Goal: Check status: Check status

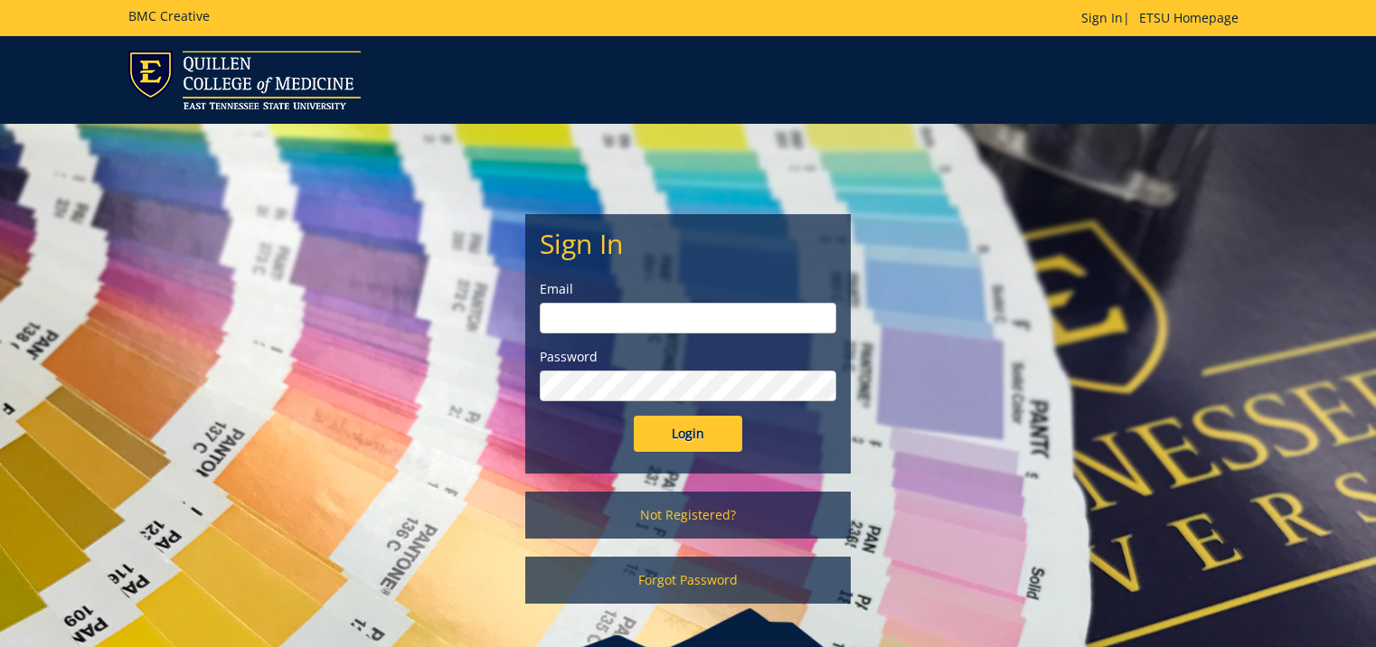
type input "[EMAIL_ADDRESS][DOMAIN_NAME]"
click at [677, 429] on input "Login" at bounding box center [688, 434] width 109 height 36
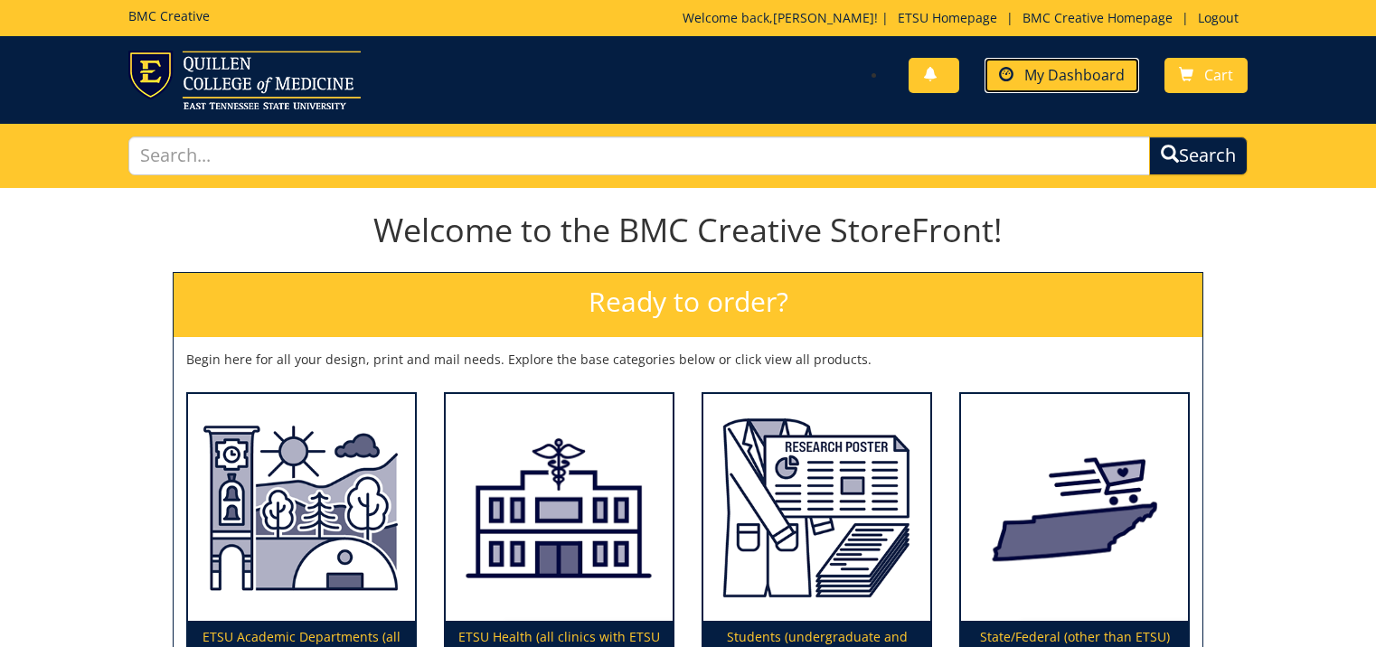
click at [1072, 62] on link "My Dashboard" at bounding box center [1062, 75] width 155 height 35
click at [1316, 590] on div "Welcome to the BMC Creative StoreFront! Ready to order? Begin here for all your…" at bounding box center [688, 469] width 1376 height 551
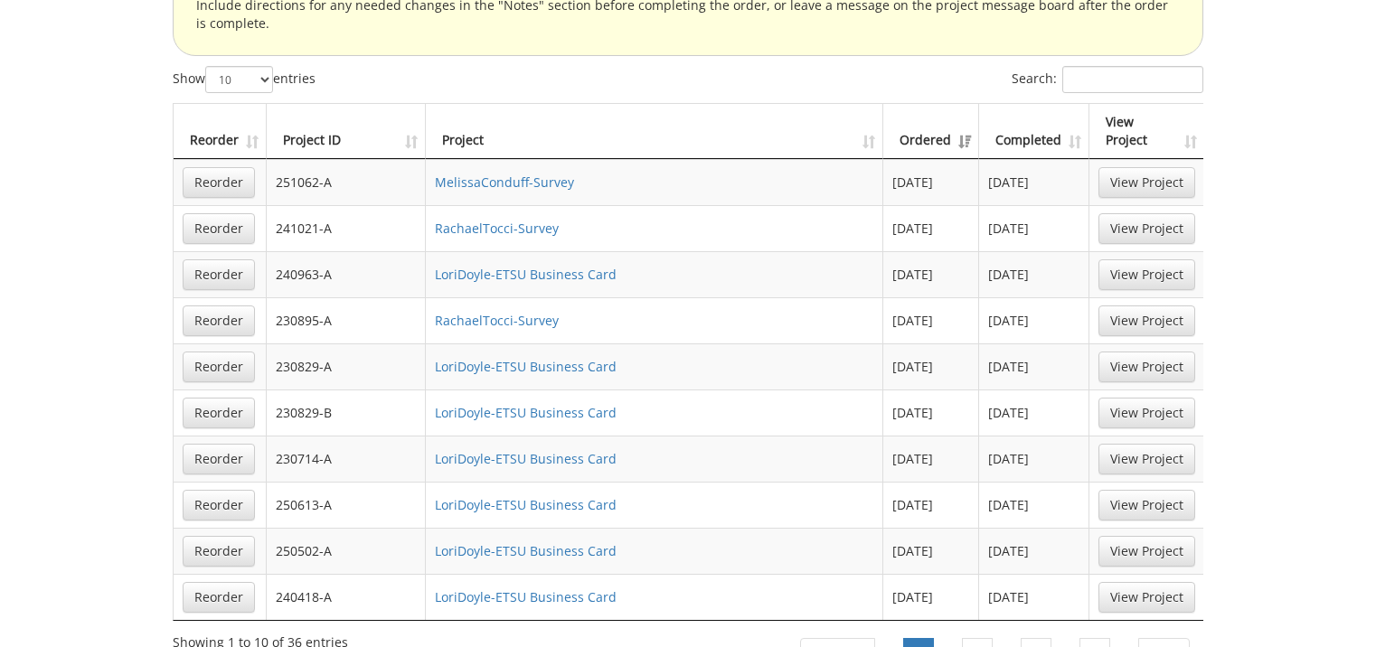
scroll to position [1537, 0]
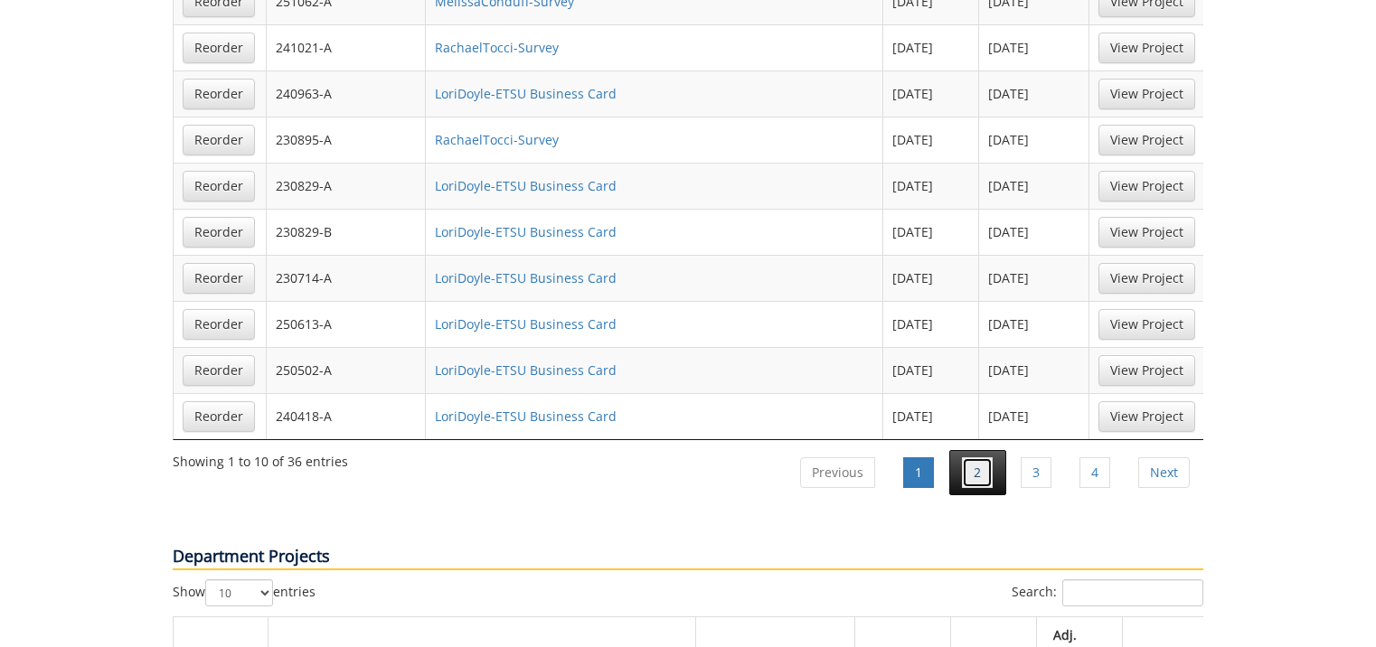
click at [976, 458] on link "2" at bounding box center [977, 473] width 31 height 31
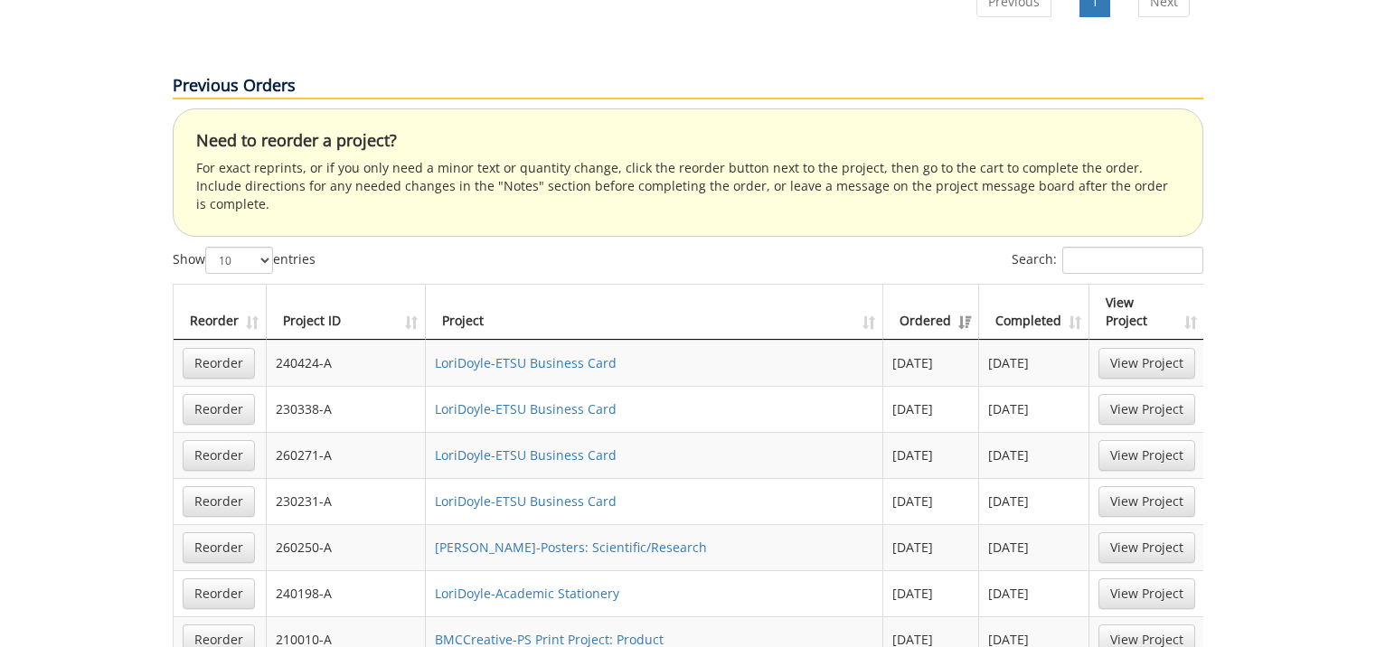
scroll to position [1266, 0]
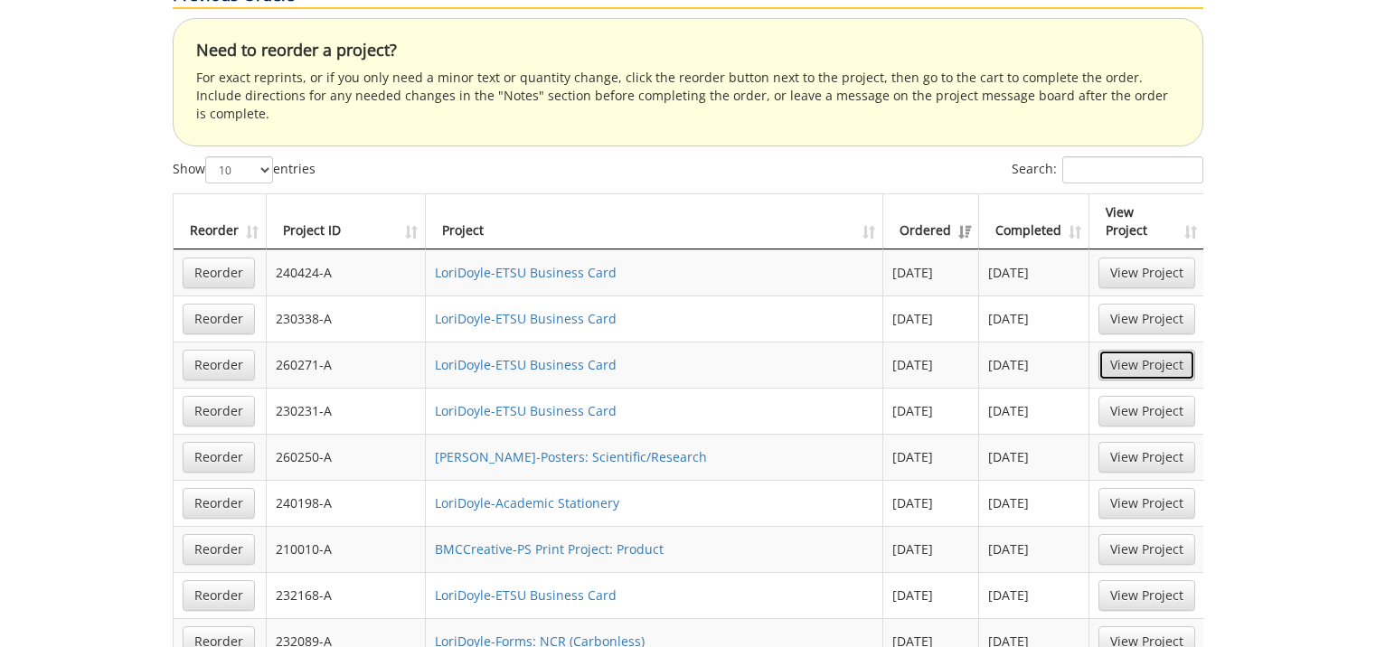
click at [1150, 350] on link "View Project" at bounding box center [1147, 365] width 97 height 31
click at [1142, 442] on link "View Project" at bounding box center [1147, 457] width 97 height 31
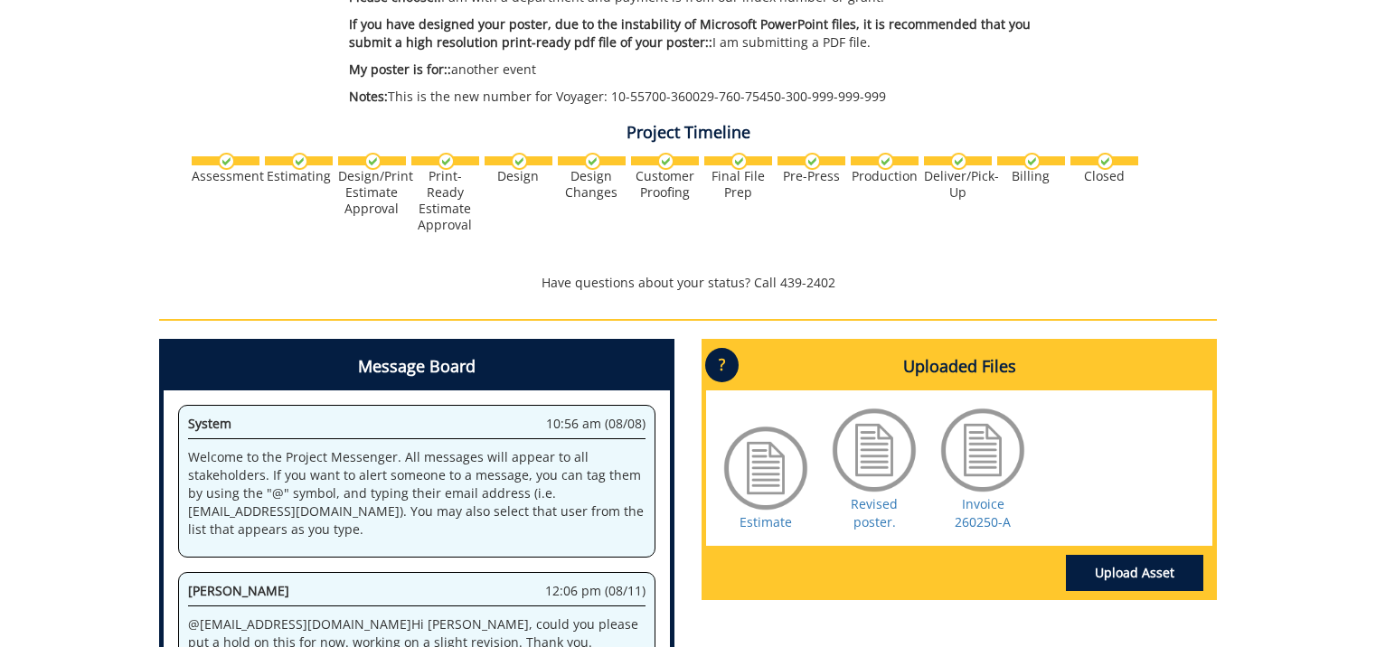
scroll to position [90, 0]
